Goal: Transaction & Acquisition: Purchase product/service

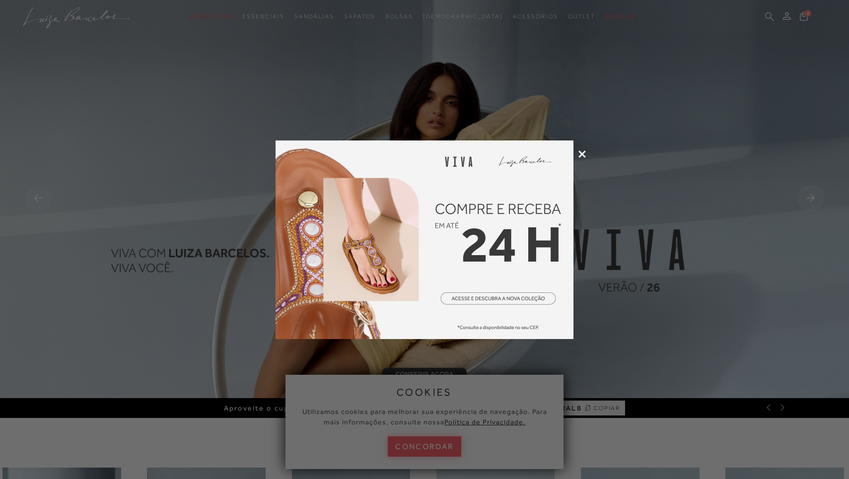
click at [583, 158] on div at bounding box center [424, 239] width 849 height 479
click at [583, 154] on icon at bounding box center [581, 153] width 7 height 7
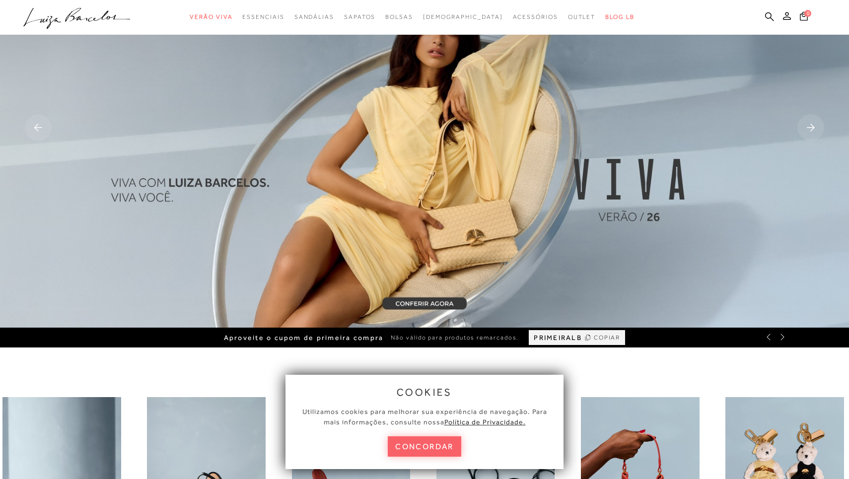
scroll to position [111, 0]
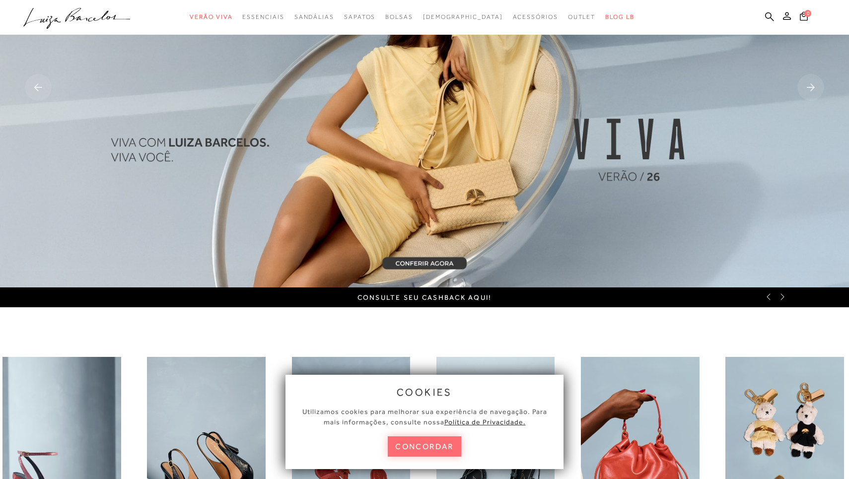
click at [435, 450] on button "concordar" at bounding box center [424, 446] width 73 height 20
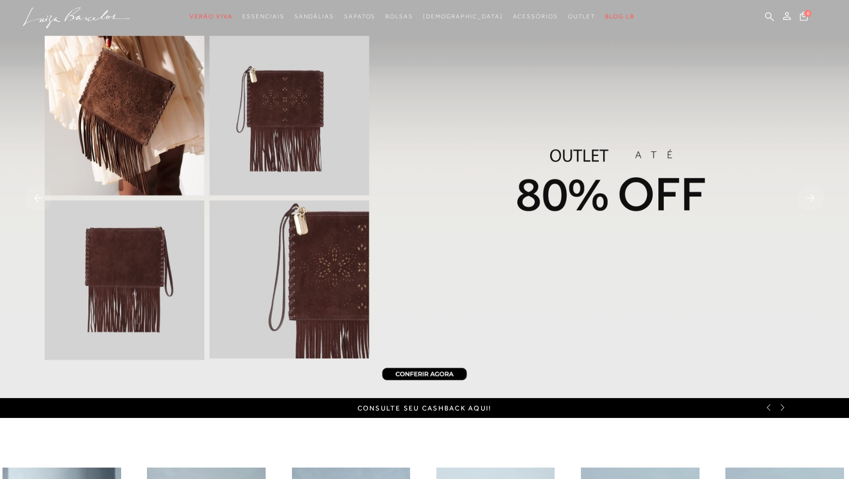
scroll to position [0, 0]
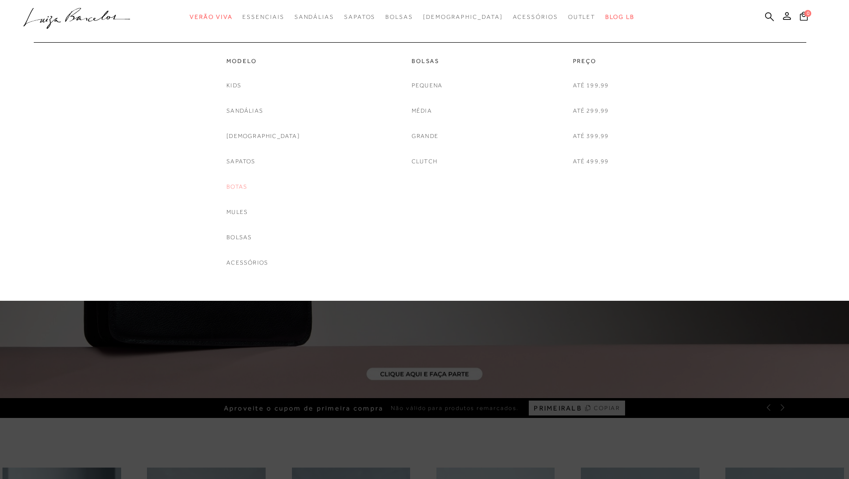
click at [247, 187] on link "Botas" at bounding box center [236, 187] width 21 height 10
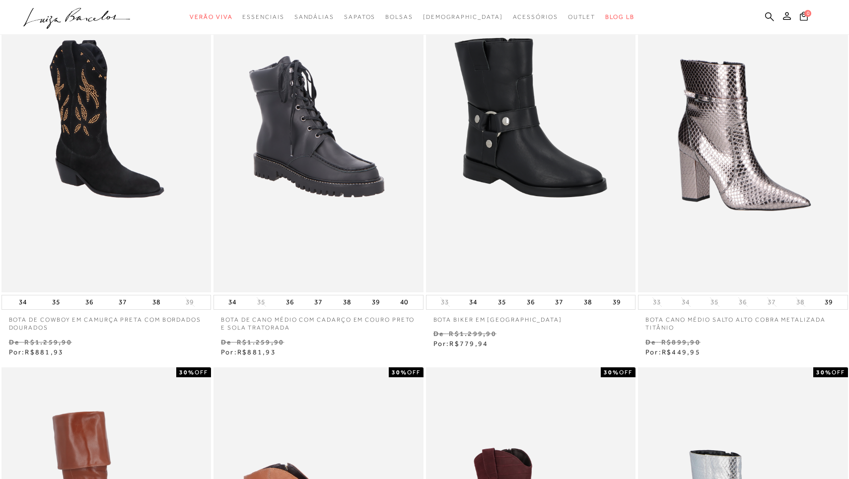
scroll to position [52, 0]
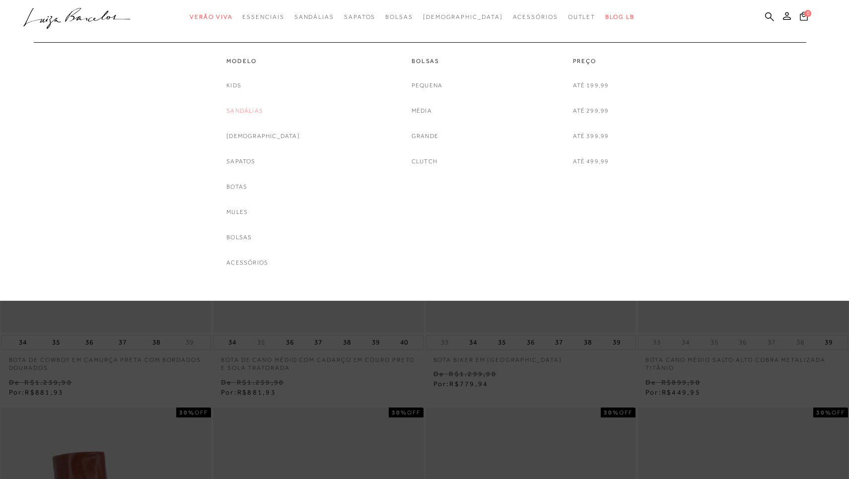
click at [259, 107] on link "Sandálias" at bounding box center [244, 111] width 37 height 10
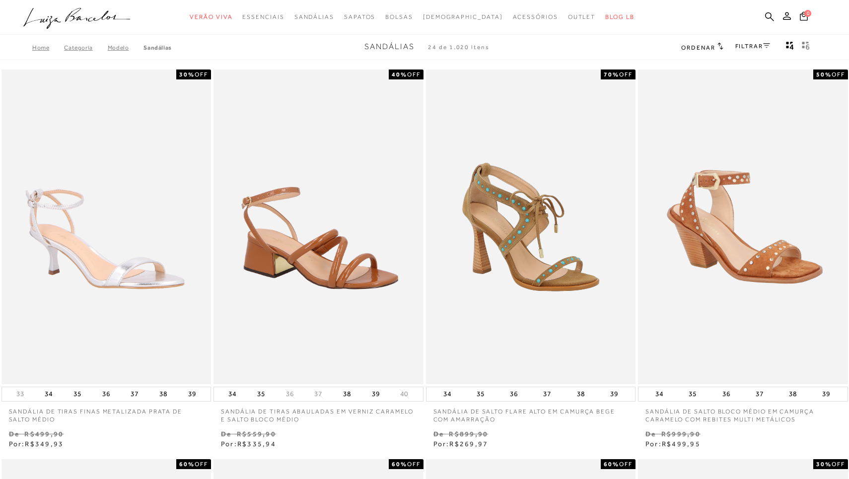
click at [718, 46] on icon at bounding box center [721, 45] width 6 height 7
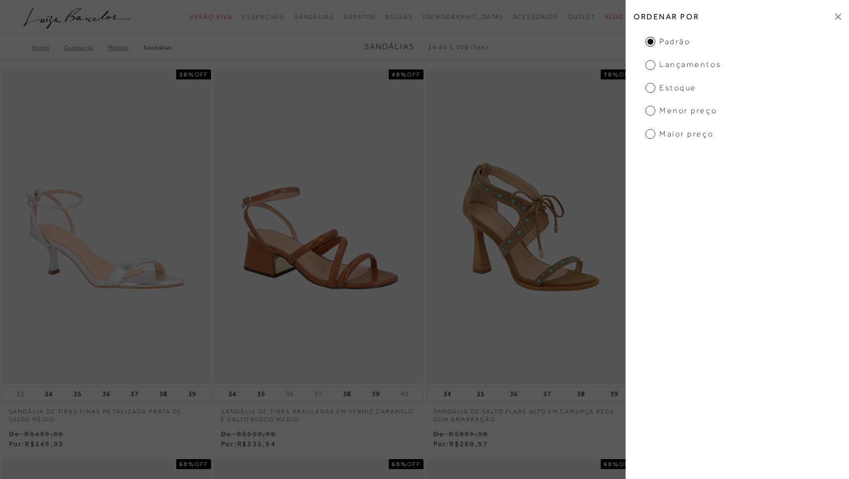
click at [671, 110] on span "Menor preço" at bounding box center [682, 110] width 72 height 11
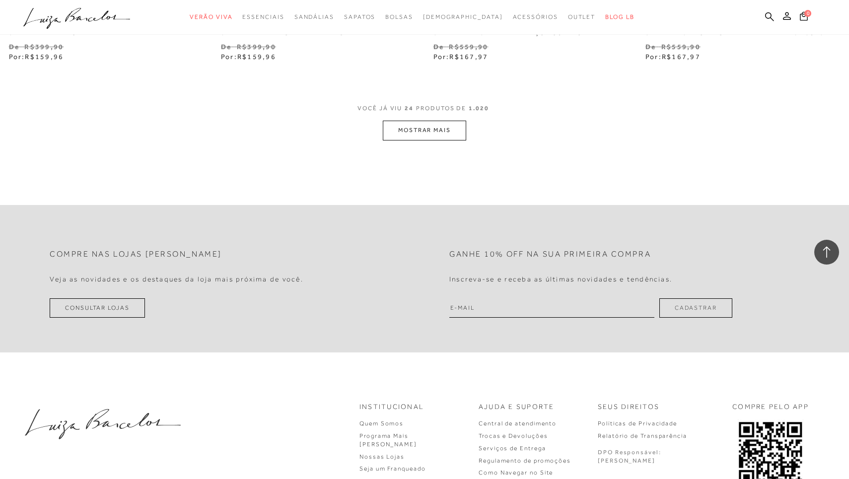
scroll to position [2324, 0]
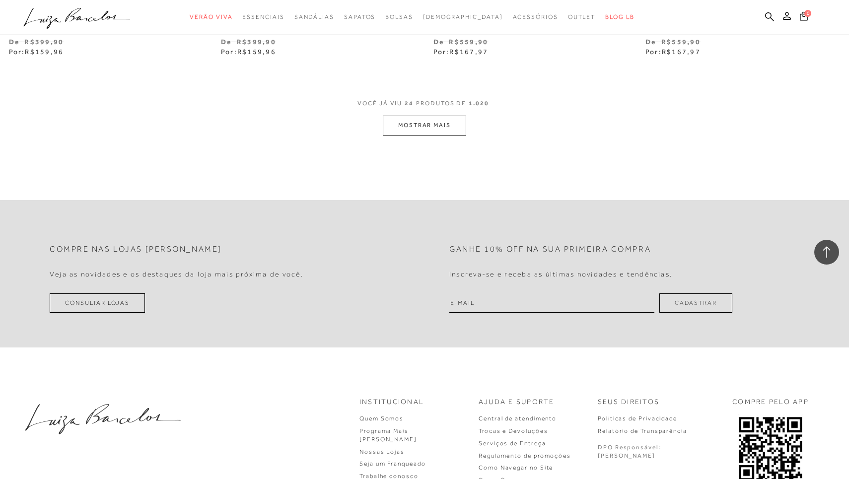
click at [443, 118] on button "MOSTRAR MAIS" at bounding box center [424, 125] width 83 height 19
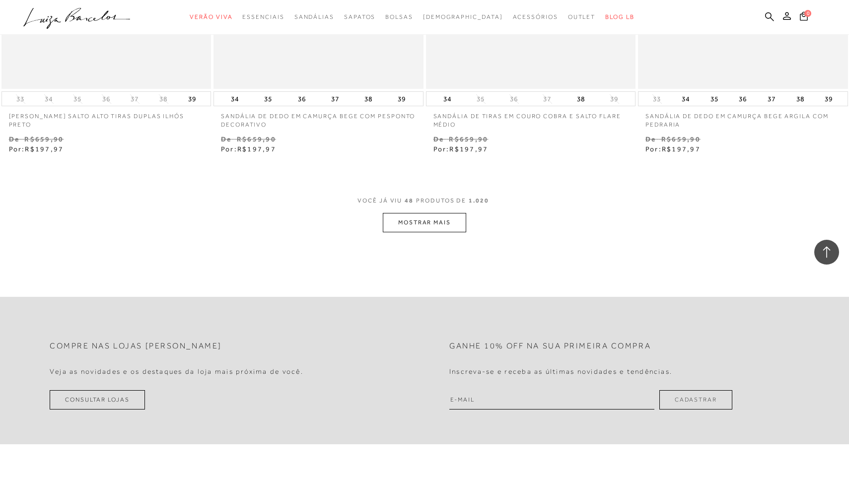
scroll to position [4570, 0]
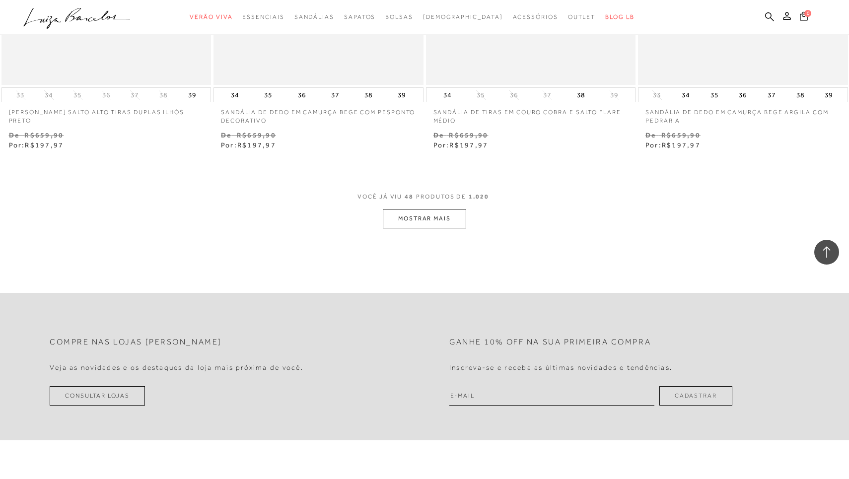
click at [417, 209] on button "MOSTRAR MAIS" at bounding box center [424, 218] width 83 height 19
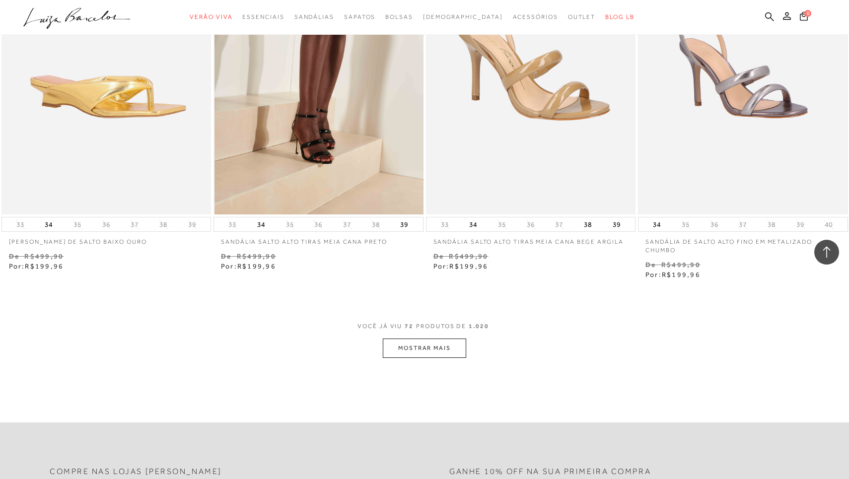
scroll to position [6787, 0]
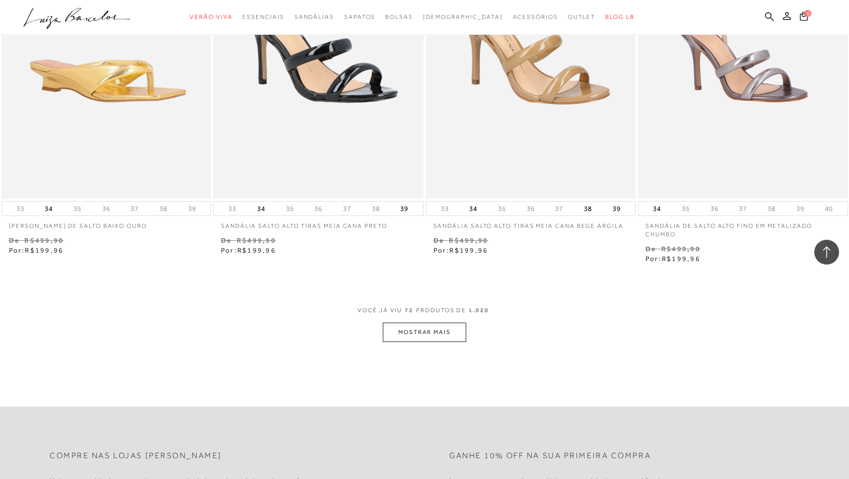
click at [433, 323] on button "MOSTRAR MAIS" at bounding box center [424, 332] width 83 height 19
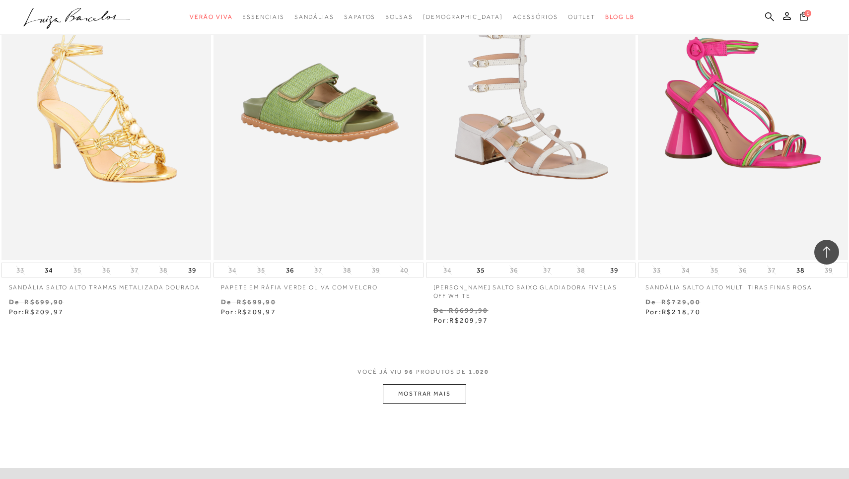
scroll to position [9080, 0]
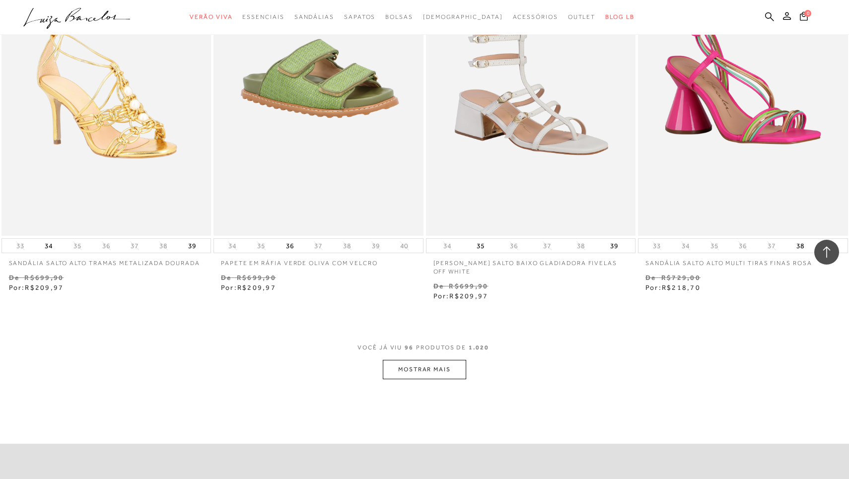
click at [418, 360] on button "MOSTRAR MAIS" at bounding box center [424, 369] width 83 height 19
